Goal: Task Accomplishment & Management: Manage account settings

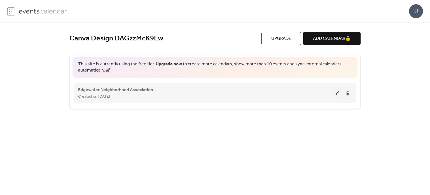
click at [340, 94] on button at bounding box center [338, 93] width 8 height 8
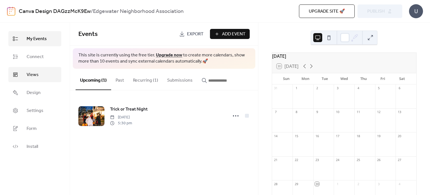
click at [43, 75] on link "Views" at bounding box center [34, 74] width 53 height 15
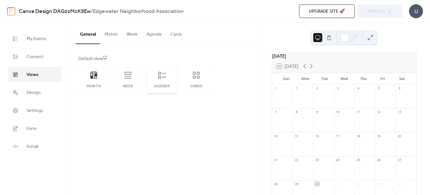
click at [162, 80] on div "Agenda" at bounding box center [162, 79] width 31 height 28
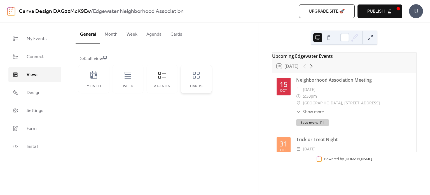
click at [199, 78] on icon at bounding box center [196, 75] width 7 height 7
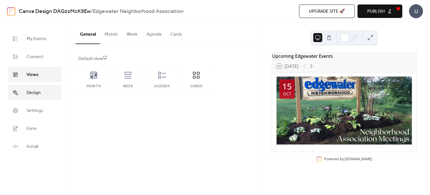
click at [38, 89] on span "Design" at bounding box center [34, 92] width 14 height 7
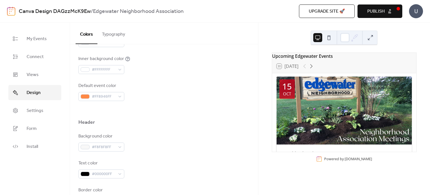
scroll to position [174, 0]
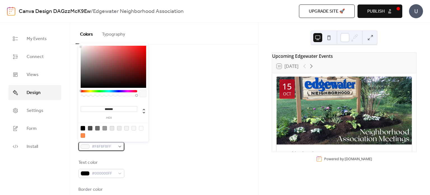
click at [120, 146] on div "#F8F8F8FF" at bounding box center [101, 146] width 46 height 9
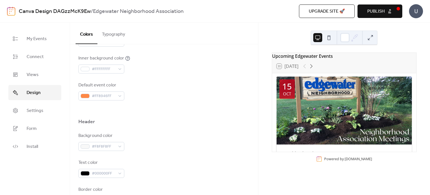
click at [166, 122] on div "Header" at bounding box center [163, 123] width 171 height 10
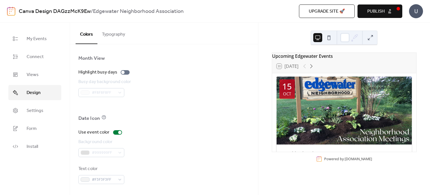
scroll to position [392, 0]
click at [376, 10] on span "Publish" at bounding box center [375, 11] width 17 height 7
